Goal: Contribute content

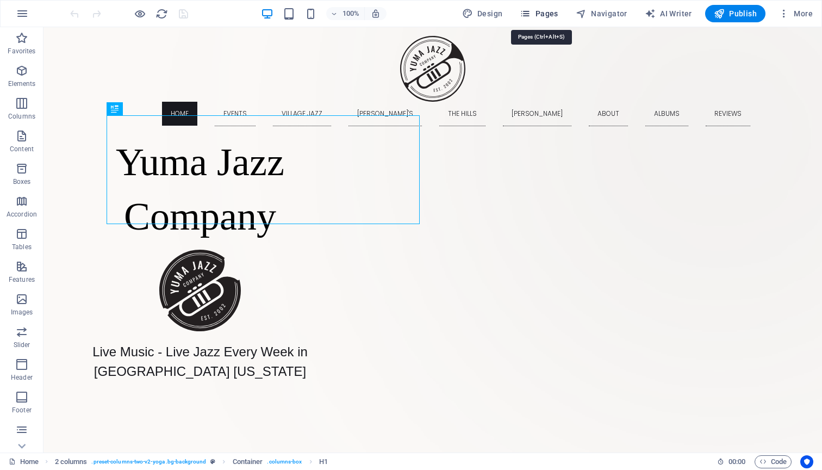
click at [548, 11] on span "Pages" at bounding box center [539, 13] width 38 height 11
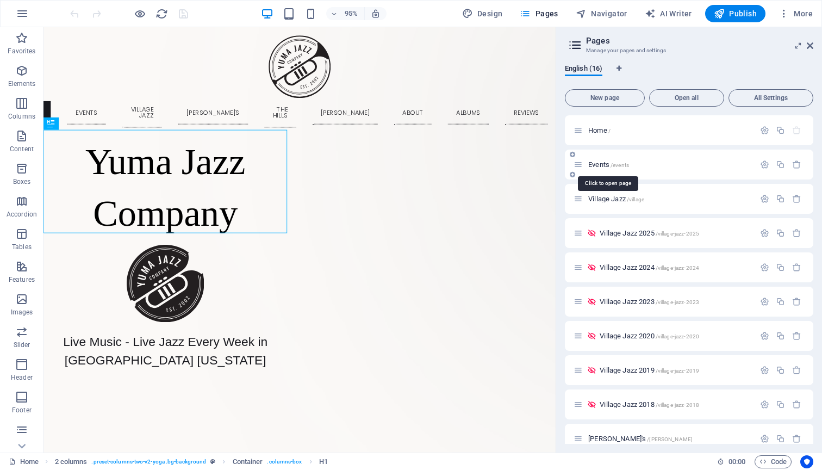
click at [596, 163] on span "Events /events" at bounding box center [608, 164] width 41 height 8
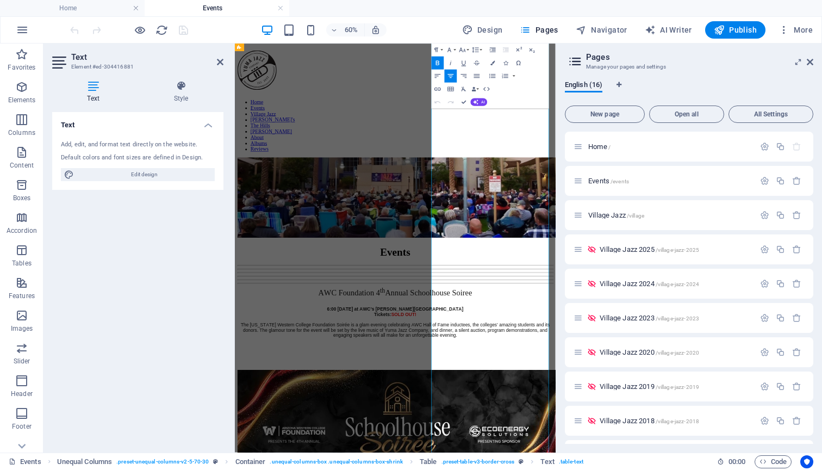
scroll to position [262, 0]
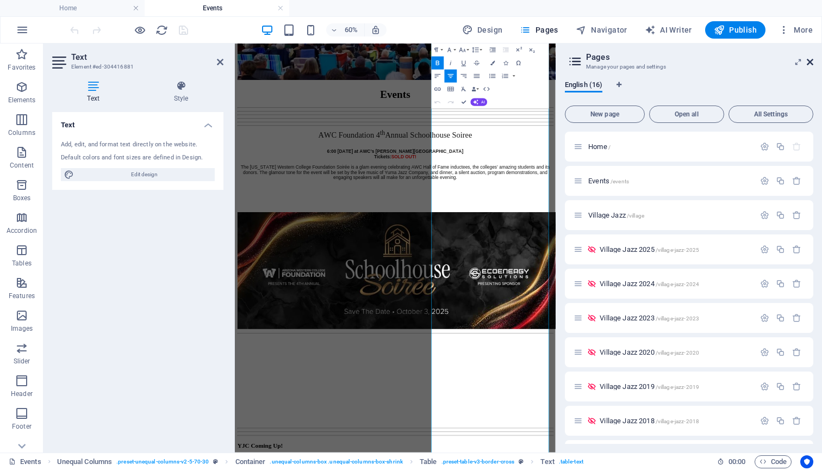
click at [810, 60] on icon at bounding box center [810, 62] width 7 height 9
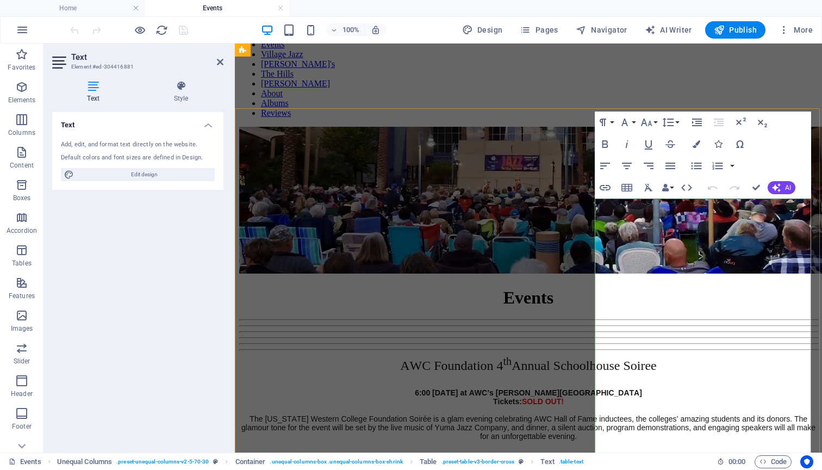
scroll to position [104, 0]
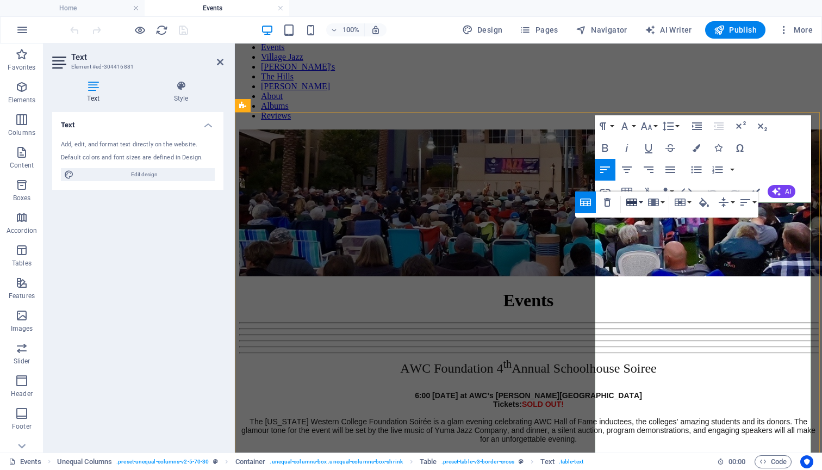
click at [642, 201] on button "Row" at bounding box center [634, 202] width 21 height 22
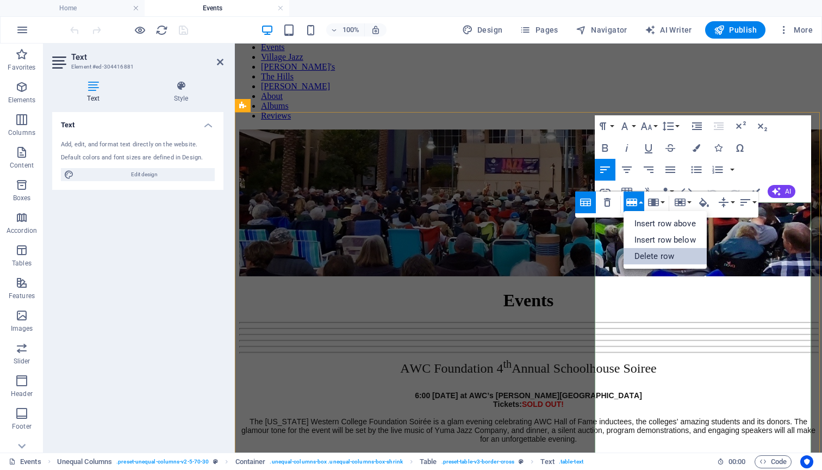
click at [646, 251] on link "Delete row" at bounding box center [665, 256] width 83 height 16
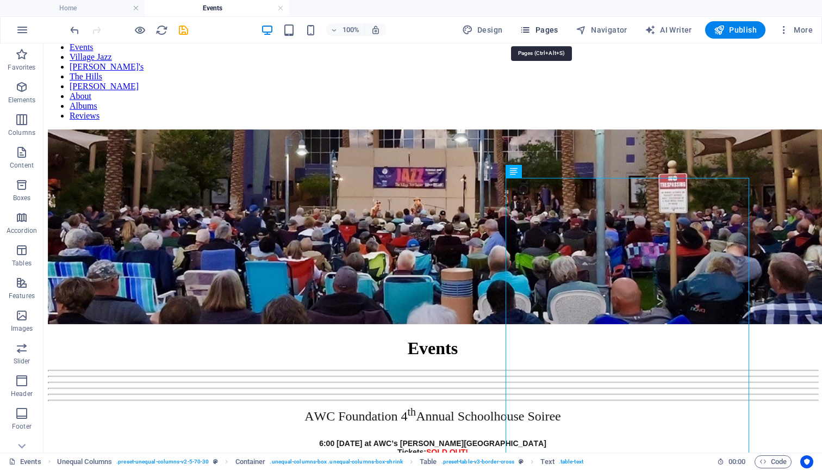
click at [547, 30] on span "Pages" at bounding box center [539, 29] width 38 height 11
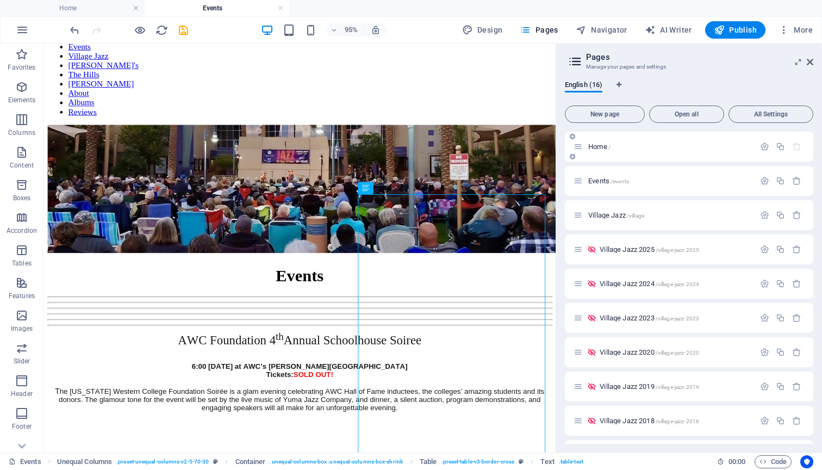
click at [593, 146] on span "Home /" at bounding box center [599, 146] width 22 height 8
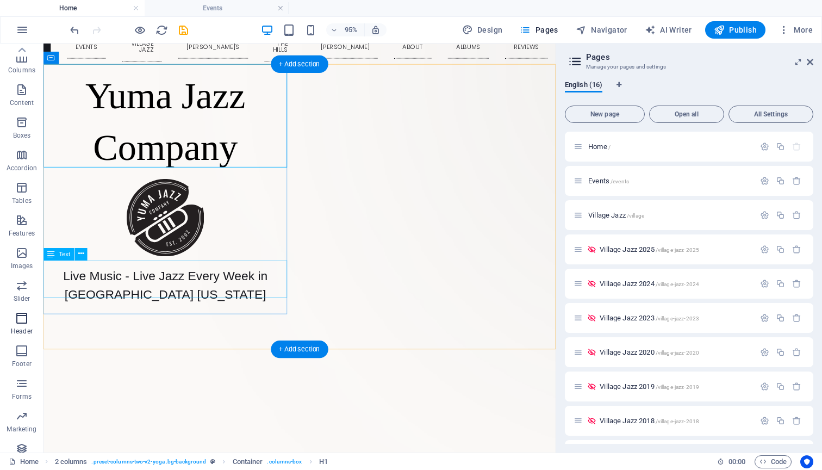
scroll to position [57, 0]
click at [22, 234] on span "Features" at bounding box center [21, 233] width 43 height 26
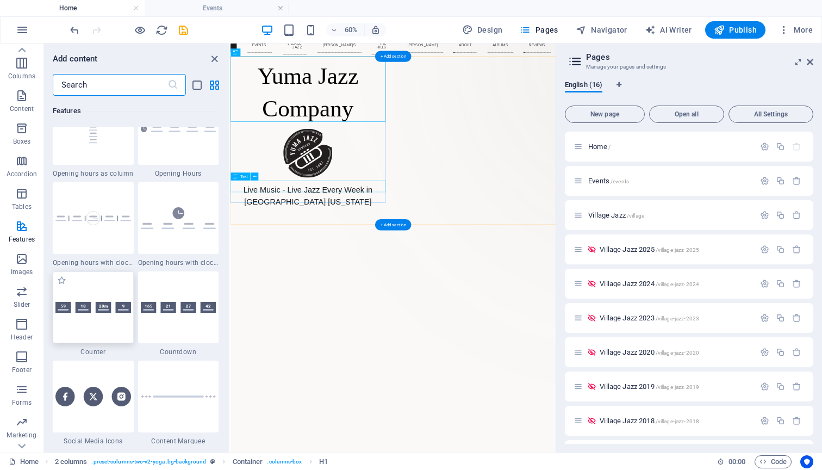
scroll to position [4742, 0]
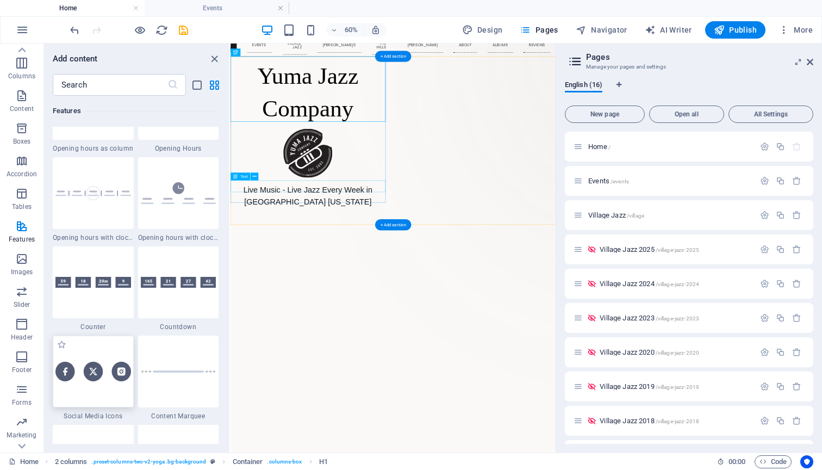
click at [111, 387] on div at bounding box center [93, 371] width 81 height 72
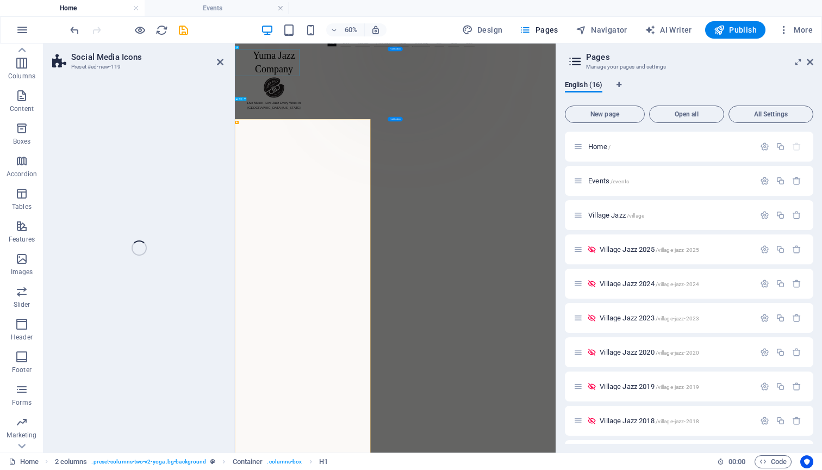
select select "rem"
select select "preset-social-icons-v3-default"
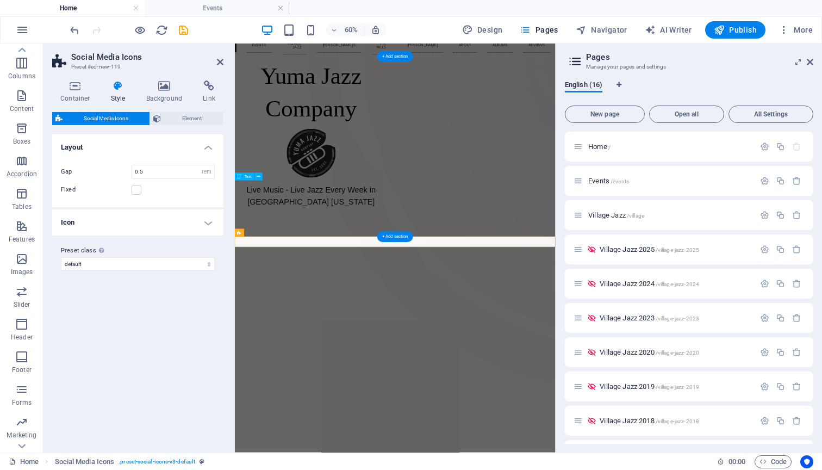
click at [208, 219] on h4 "Icon" at bounding box center [137, 222] width 171 height 26
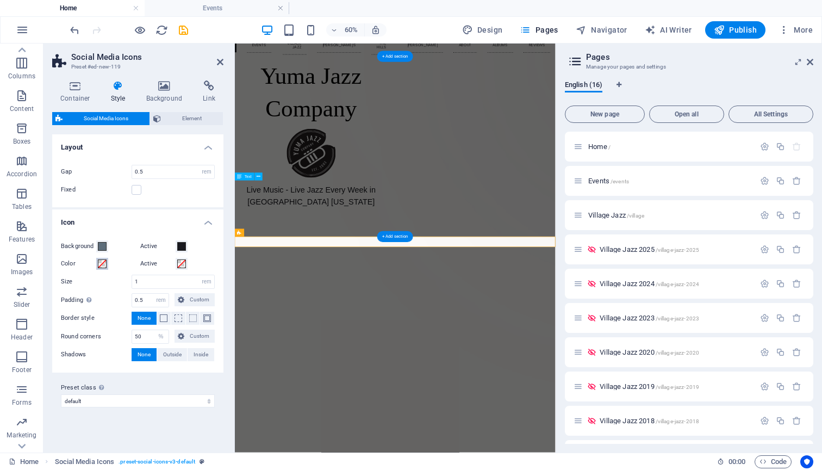
click at [101, 264] on span at bounding box center [102, 263] width 9 height 9
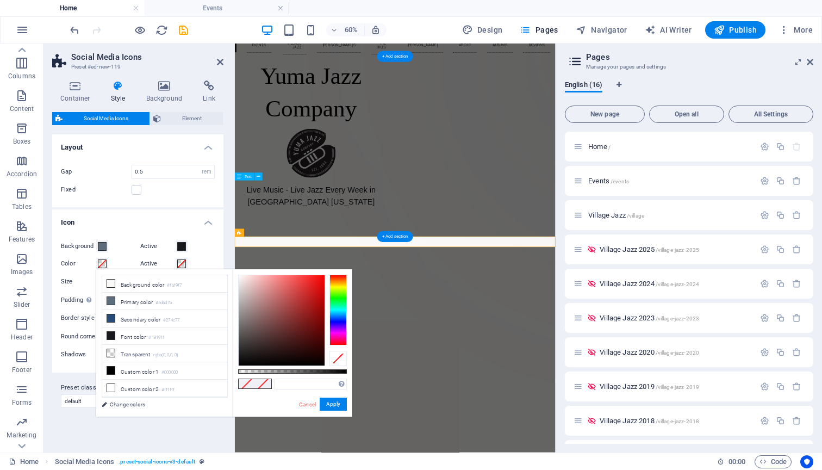
click at [101, 264] on span at bounding box center [102, 263] width 9 height 9
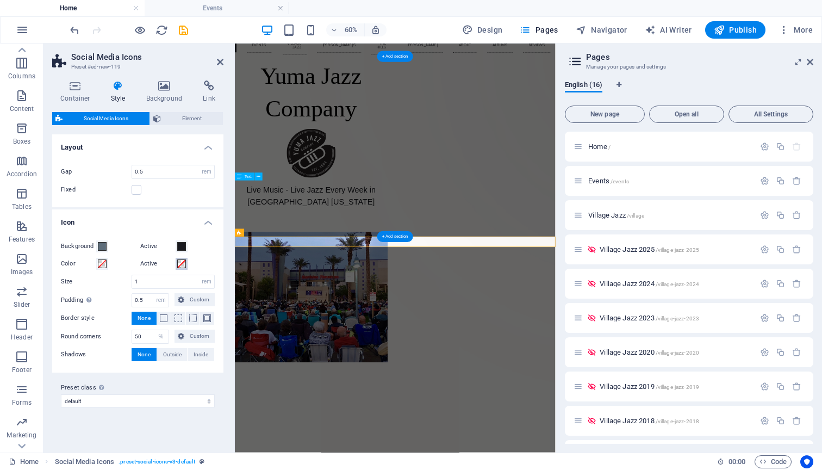
click at [183, 264] on span at bounding box center [181, 263] width 9 height 9
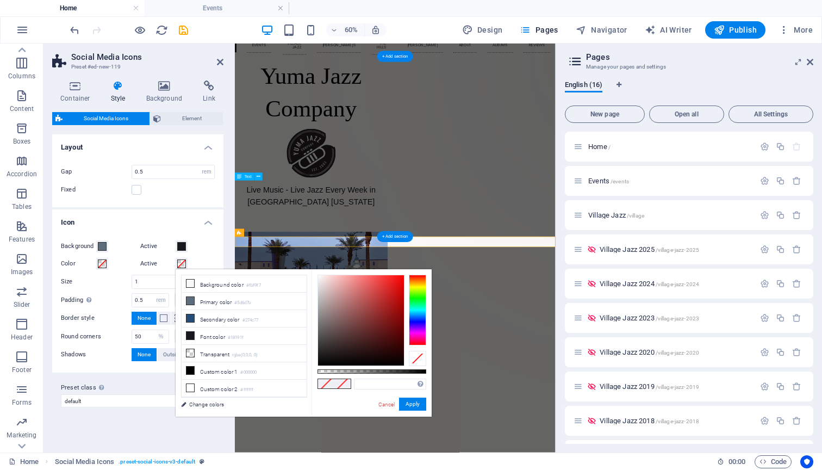
click at [183, 264] on span at bounding box center [181, 263] width 9 height 9
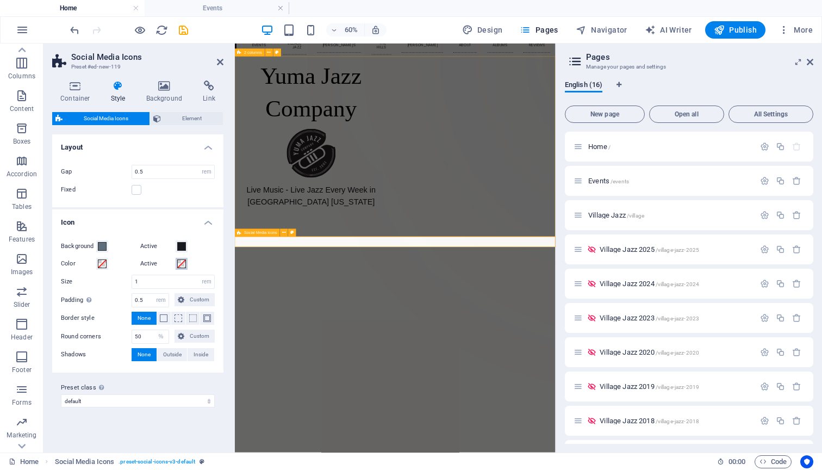
click at [272, 233] on span "Social Media Icons" at bounding box center [260, 232] width 33 height 4
click at [262, 232] on span "Social Media Icons" at bounding box center [260, 232] width 33 height 4
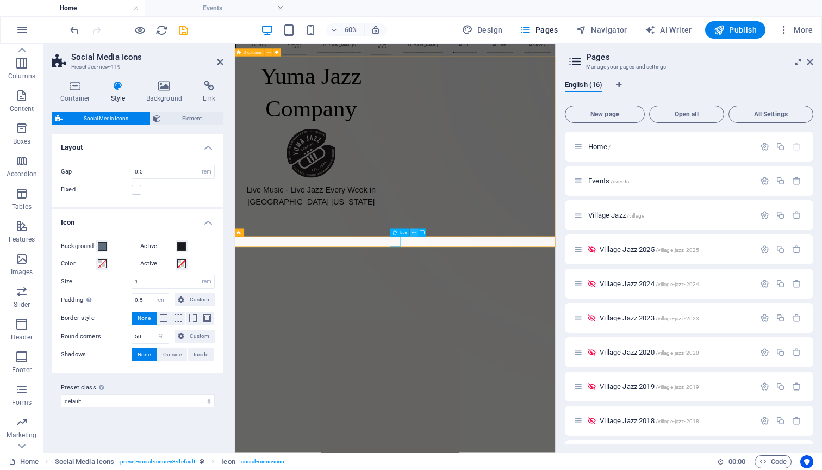
click at [414, 232] on icon at bounding box center [414, 232] width 4 height 7
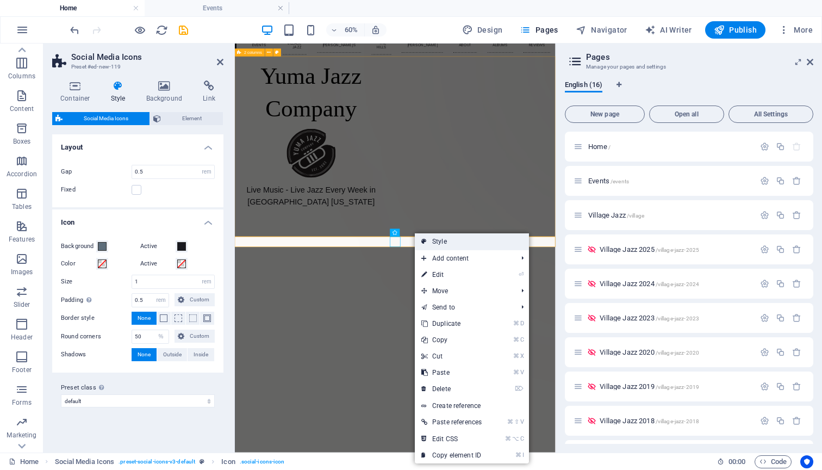
click at [434, 238] on link "Style" at bounding box center [472, 241] width 114 height 16
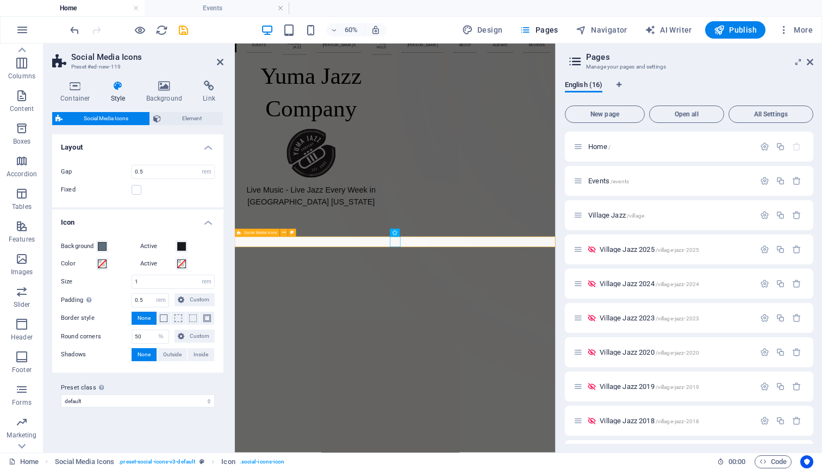
click at [111, 67] on h3 "Preset #ed-new-119" at bounding box center [136, 67] width 130 height 10
click at [77, 87] on icon at bounding box center [75, 85] width 46 height 11
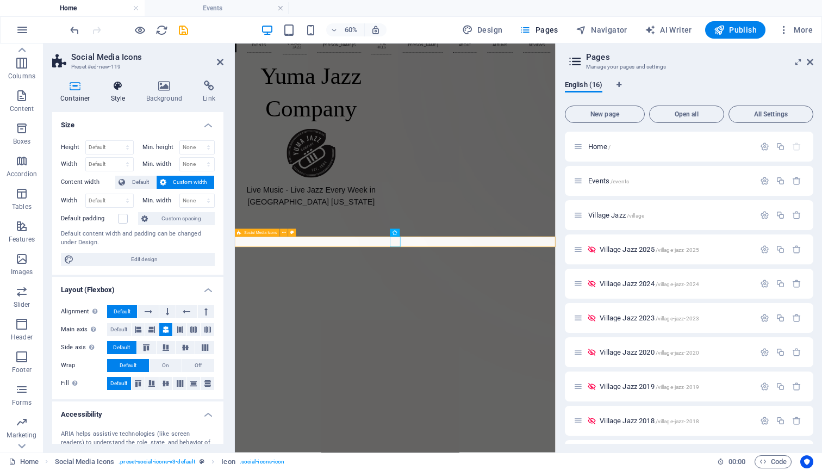
click at [117, 85] on icon at bounding box center [118, 85] width 31 height 11
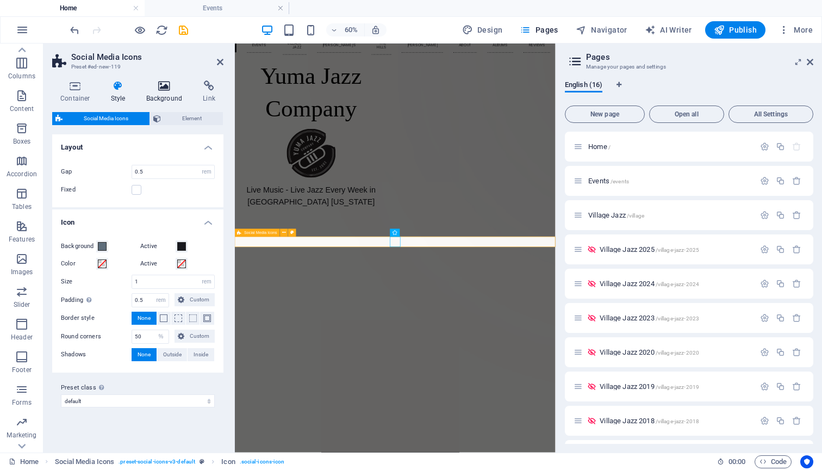
click at [162, 86] on icon at bounding box center [164, 85] width 53 height 11
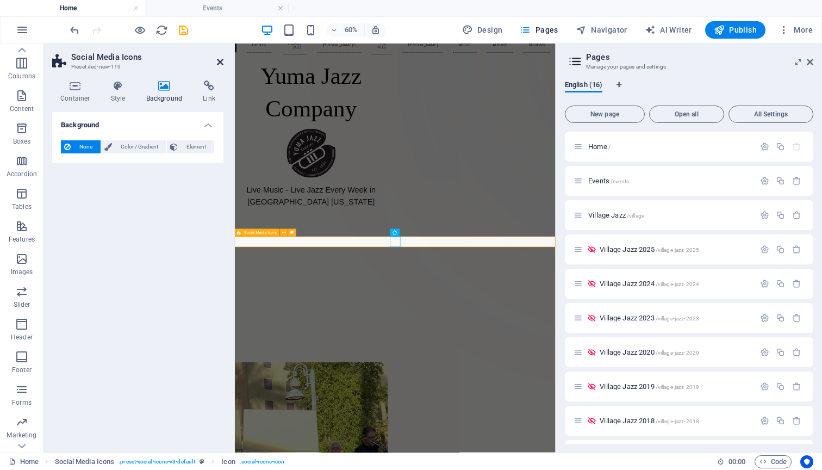
click at [220, 60] on icon at bounding box center [220, 62] width 7 height 9
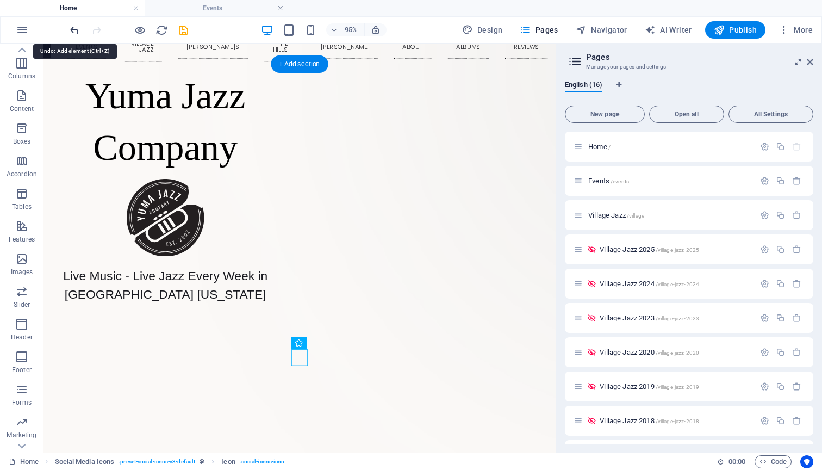
click at [72, 28] on icon "undo" at bounding box center [74, 30] width 13 height 13
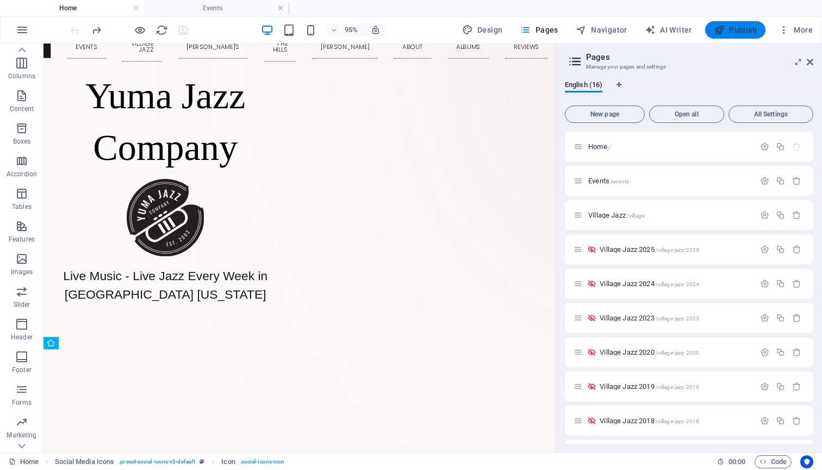
click at [747, 29] on span "Publish" at bounding box center [735, 29] width 43 height 11
